Goal: Information Seeking & Learning: Learn about a topic

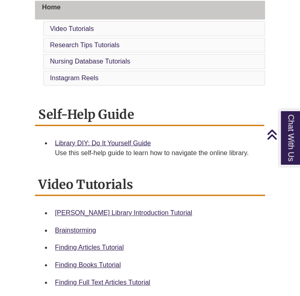
scroll to position [219, 0]
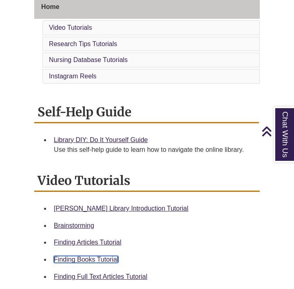
click at [68, 260] on link "Finding Books Tutorial" at bounding box center [86, 259] width 64 height 7
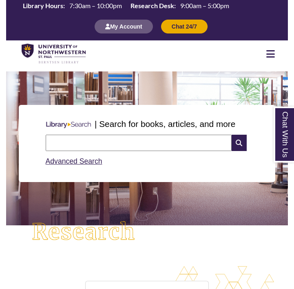
click at [92, 144] on input "text" at bounding box center [139, 143] width 186 height 16
click at [93, 146] on input "**********" at bounding box center [139, 143] width 186 height 16
type input "**********"
click at [242, 148] on icon at bounding box center [239, 143] width 15 height 16
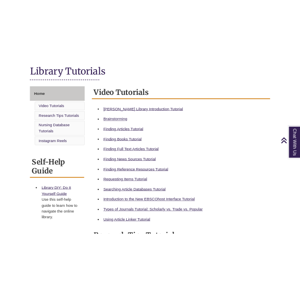
scroll to position [192, 0]
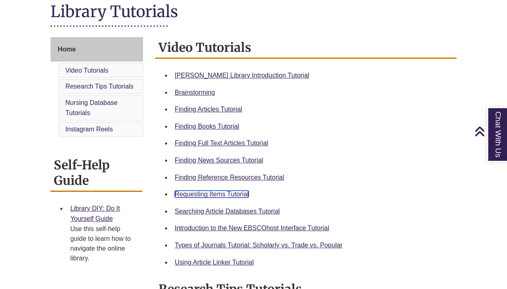
click at [206, 195] on link "Requesting Items Tutorial" at bounding box center [212, 193] width 74 height 7
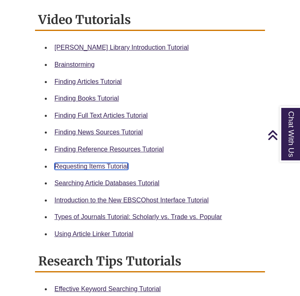
scroll to position [396, 0]
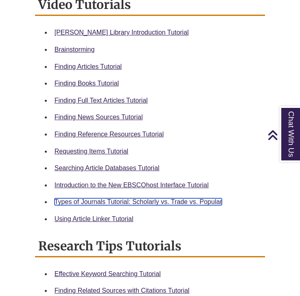
click at [79, 201] on link "Types of Journals Tutorial: Scholarly vs. Trade vs. Popular" at bounding box center [139, 202] width 168 height 7
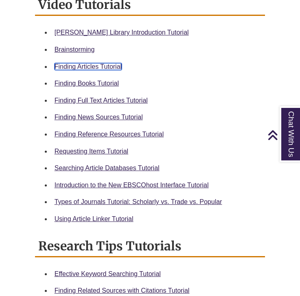
click at [84, 66] on link "Finding Articles Tutorial" at bounding box center [88, 66] width 67 height 7
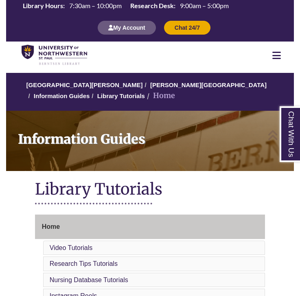
scroll to position [219, 0]
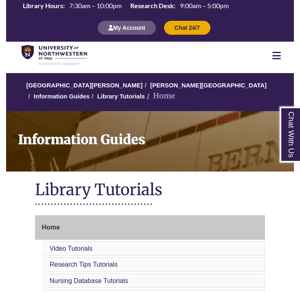
scroll to position [110, 0]
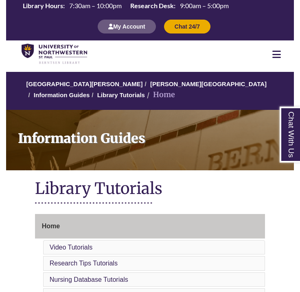
scroll to position [66, 0]
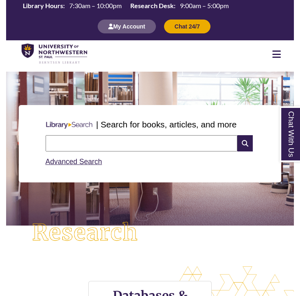
click at [120, 148] on input "text" at bounding box center [142, 143] width 192 height 16
type input "**********"
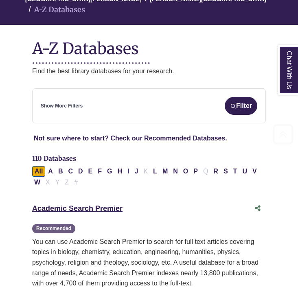
scroll to position [117, 0]
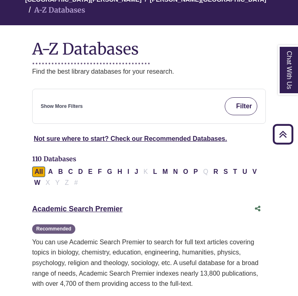
click at [237, 97] on button "Filter" at bounding box center [241, 106] width 33 height 18
click at [66, 103] on link "Show More Filters" at bounding box center [62, 107] width 42 height 8
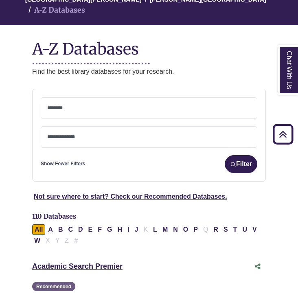
click at [60, 106] on textarea "Search" at bounding box center [149, 109] width 204 height 7
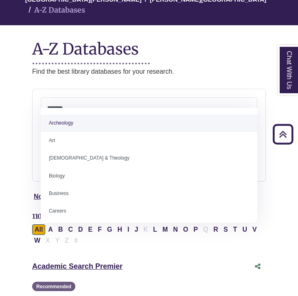
drag, startPoint x: 45, startPoint y: 115, endPoint x: 69, endPoint y: 108, distance: 24.8
click at [69, 108] on span "Archeology Art Bible & Theology Biology Business Careers Children's Literature …" at bounding box center [149, 165] width 217 height 115
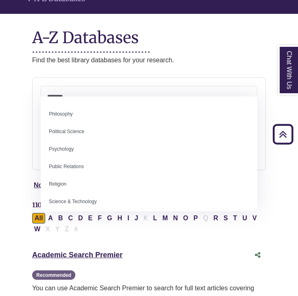
scroll to position [612, 0]
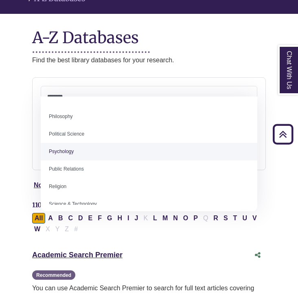
drag, startPoint x: 48, startPoint y: 150, endPoint x: 75, endPoint y: 151, distance: 27.3
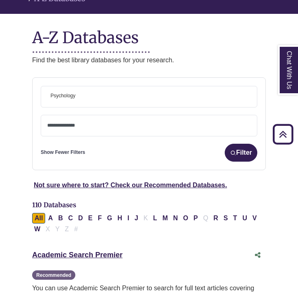
scroll to position [296, 0]
click at [86, 86] on span "× Psychology" at bounding box center [149, 96] width 204 height 21
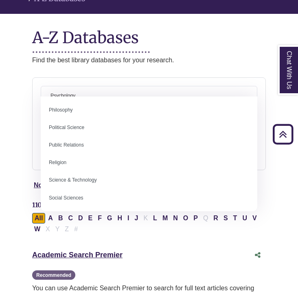
scroll to position [633, 0]
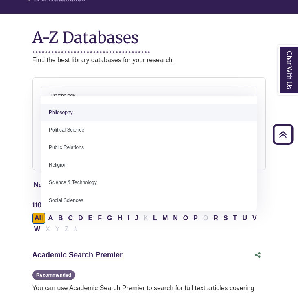
select select "******"
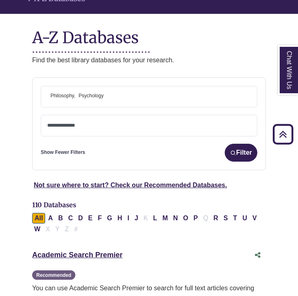
drag, startPoint x: 110, startPoint y: 87, endPoint x: 55, endPoint y: 78, distance: 55.4
click at [56, 86] on span "× Philosophy × Psychology" at bounding box center [149, 96] width 204 height 21
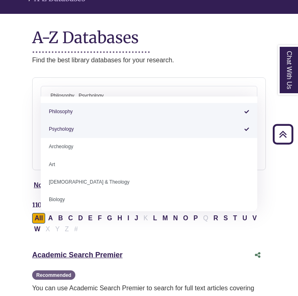
click at [82, 92] on span "Psychology" at bounding box center [91, 96] width 25 height 8
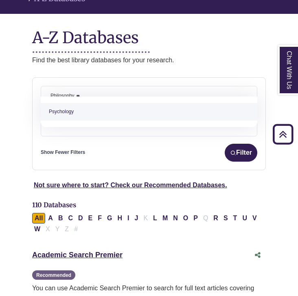
type textarea "*"
select select "Database Subject Filter"
type textarea "*"
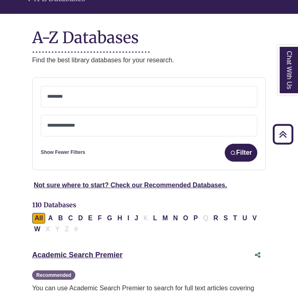
click at [258, 180] on div "Not sure where to start? Check our Recommended Databases." at bounding box center [149, 185] width 244 height 11
click at [150, 123] on textarea "Search" at bounding box center [149, 126] width 204 height 7
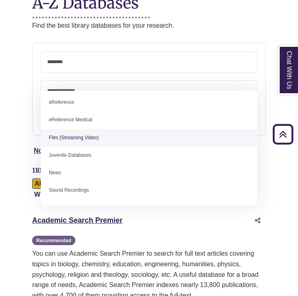
scroll to position [46, 0]
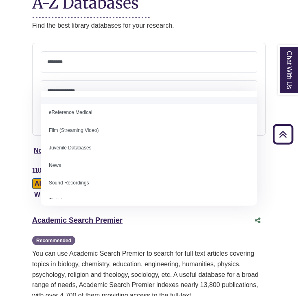
click at [100, 57] on span at bounding box center [149, 60] width 204 height 7
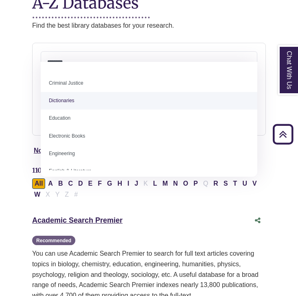
scroll to position [193, 0]
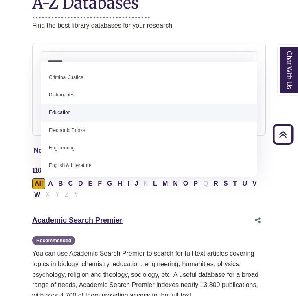
select select "*****"
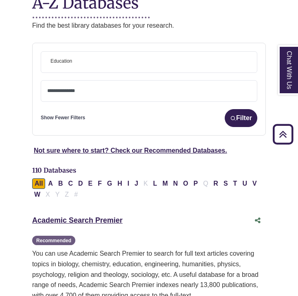
scroll to position [168, 0]
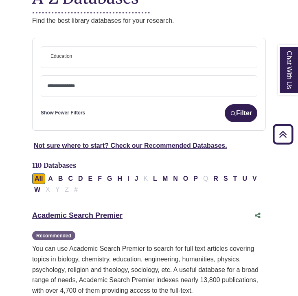
click at [93, 47] on span "× Education" at bounding box center [149, 57] width 204 height 21
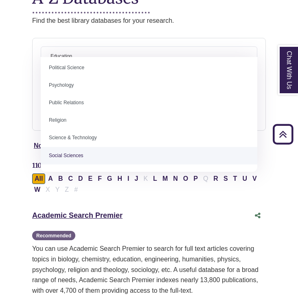
scroll to position [638, 0]
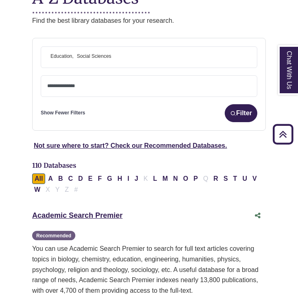
click at [118, 47] on span "× Education × Social Sciences" at bounding box center [149, 57] width 204 height 21
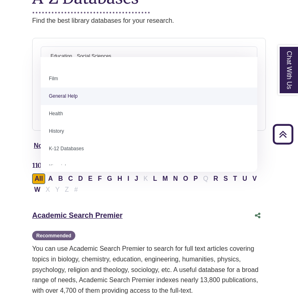
scroll to position [347, 0]
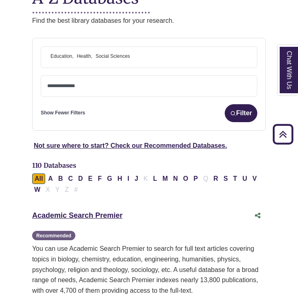
click at [152, 47] on span "× Education × Health × Social Sciences" at bounding box center [149, 57] width 204 height 21
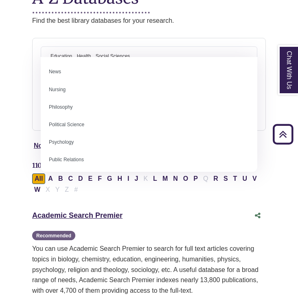
scroll to position [605, 0]
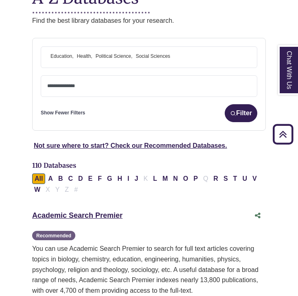
click at [183, 47] on span "× Education × Health × Political Science × Social Sciences" at bounding box center [149, 57] width 204 height 21
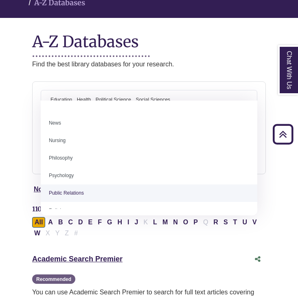
scroll to position [610, 0]
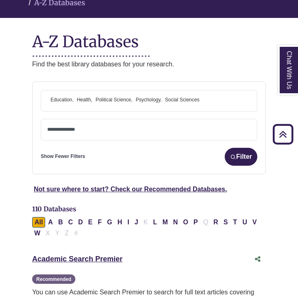
click at [118, 127] on textarea "Search" at bounding box center [149, 130] width 204 height 7
click at [170, 102] on div "**********" at bounding box center [149, 104] width 217 height 29
click at [230, 153] on button "Filter" at bounding box center [241, 157] width 33 height 18
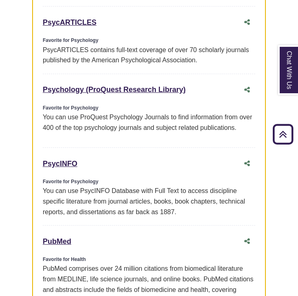
scroll to position [398, 0]
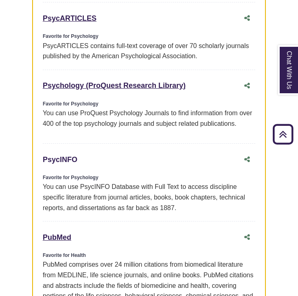
drag, startPoint x: 40, startPoint y: 155, endPoint x: 77, endPoint y: 156, distance: 36.7
click at [77, 156] on div "Favorites Education (ProQuest Research Library) This link opens in a new window…" at bounding box center [149, 141] width 234 height 477
copy link "PsycINFO"
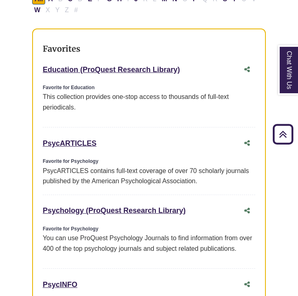
scroll to position [274, 0]
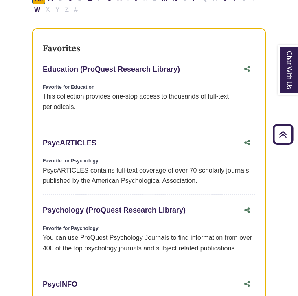
drag, startPoint x: 40, startPoint y: 140, endPoint x: 97, endPoint y: 139, distance: 57.9
click at [97, 139] on div "Favorites Education (ProQuest Research Library) This link opens in a new window…" at bounding box center [149, 266] width 234 height 477
copy link "PsycARTICLES"
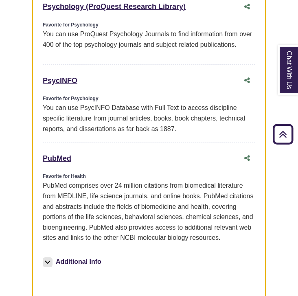
scroll to position [478, 0]
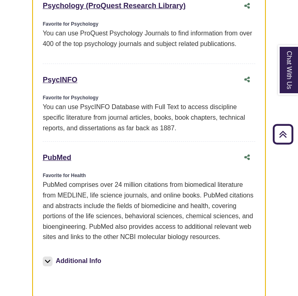
drag, startPoint x: 42, startPoint y: 154, endPoint x: 74, endPoint y: 152, distance: 31.8
click at [74, 153] on div "Favorites Education (ProQuest Research Library) This link opens in a new window…" at bounding box center [149, 61] width 234 height 477
copy link "PubMed"
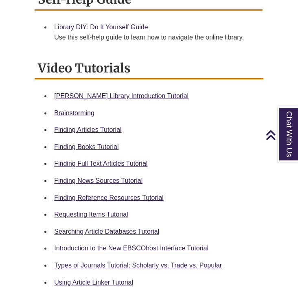
scroll to position [337, 0]
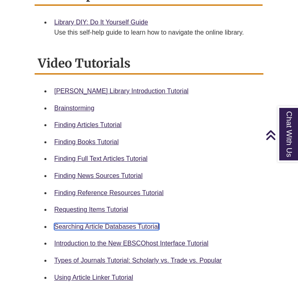
click at [84, 226] on link "Searching Article Databases Tutorial" at bounding box center [106, 226] width 105 height 7
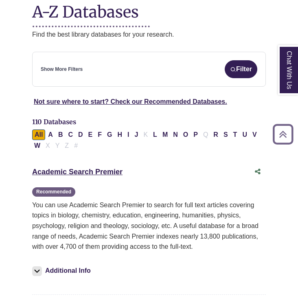
scroll to position [154, 0]
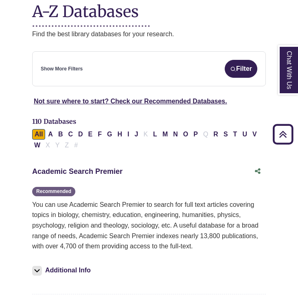
click at [90, 168] on link "Academic Search Premier This link opens in a new window" at bounding box center [77, 172] width 91 height 8
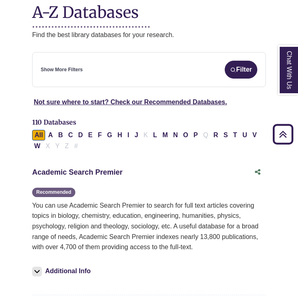
scroll to position [137, 0]
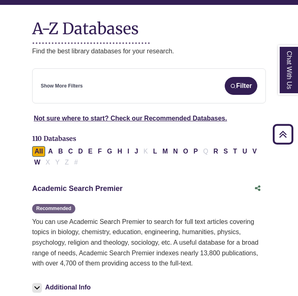
click at [70, 185] on link "Academic Search Premier This link opens in a new window" at bounding box center [77, 189] width 91 height 8
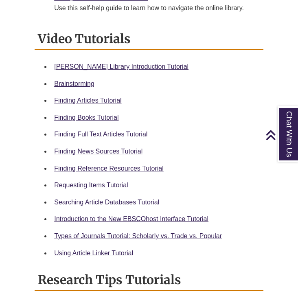
scroll to position [363, 0]
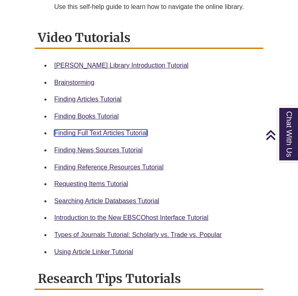
click at [95, 132] on link "Finding Full Text Articles Tutorial" at bounding box center [100, 133] width 93 height 7
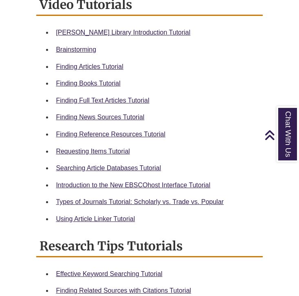
scroll to position [396, 0]
